Goal: Task Accomplishment & Management: Use online tool/utility

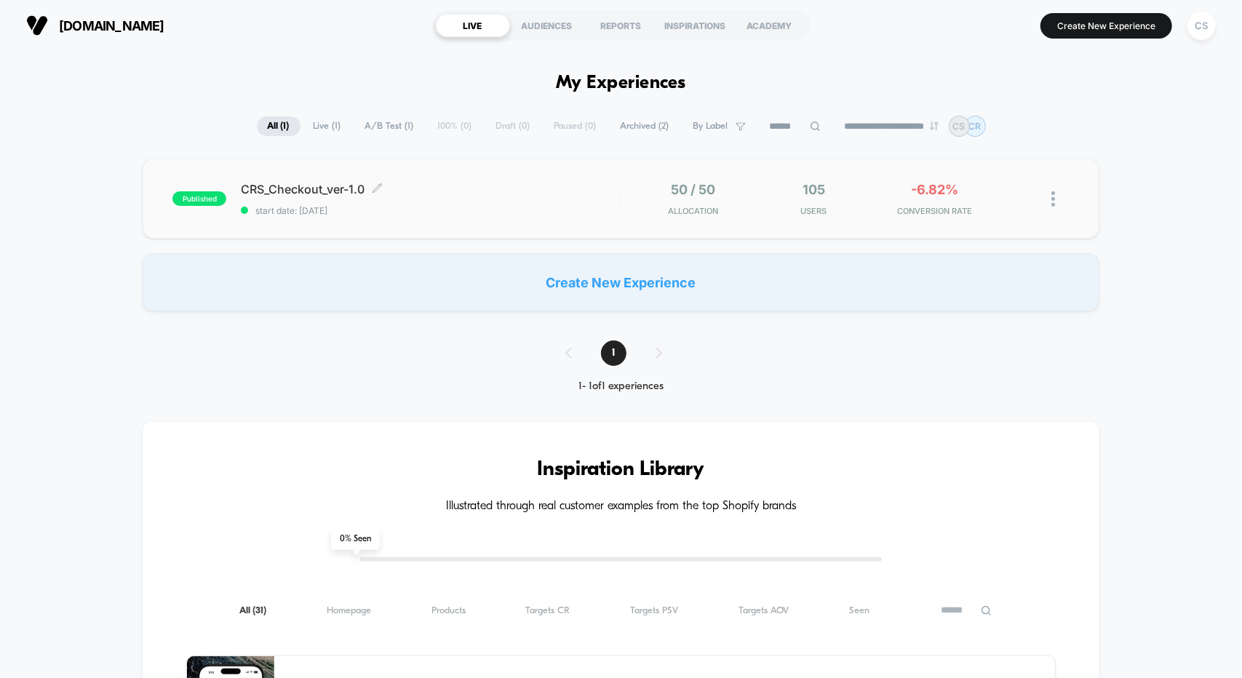
click at [559, 196] on span "CRS_Checkout_ver-1.0 Click to edit experience details" at bounding box center [430, 189] width 379 height 15
